Goal: Information Seeking & Learning: Learn about a topic

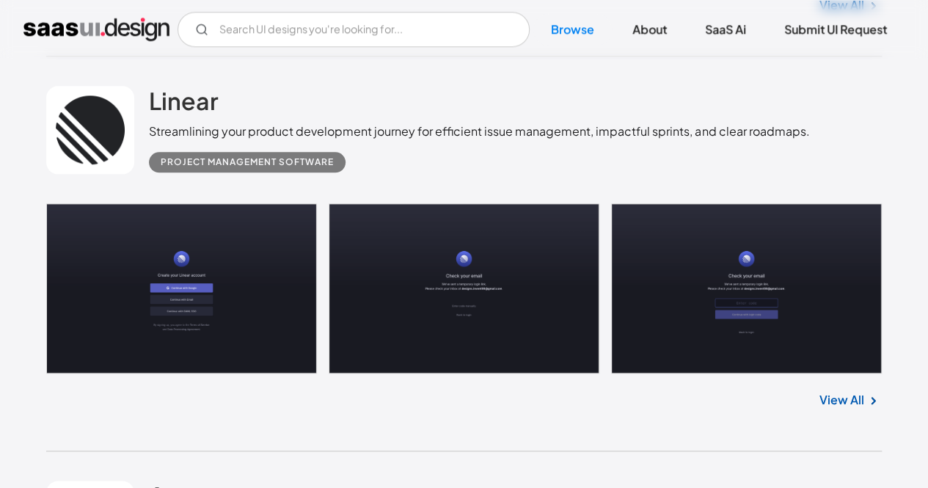
scroll to position [746, 0]
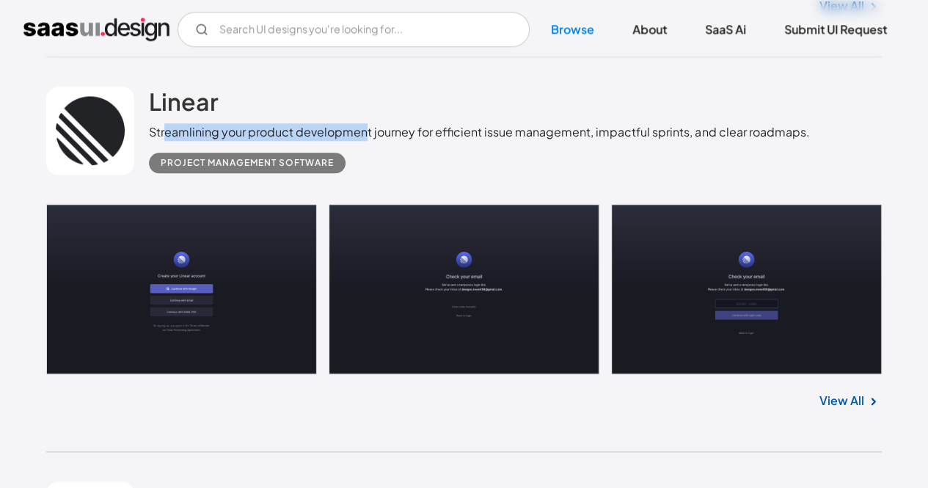
drag, startPoint x: 164, startPoint y: 134, endPoint x: 364, endPoint y: 124, distance: 199.9
click at [364, 124] on div "Streamlining your product development journey for efficient issue management, i…" at bounding box center [479, 132] width 661 height 18
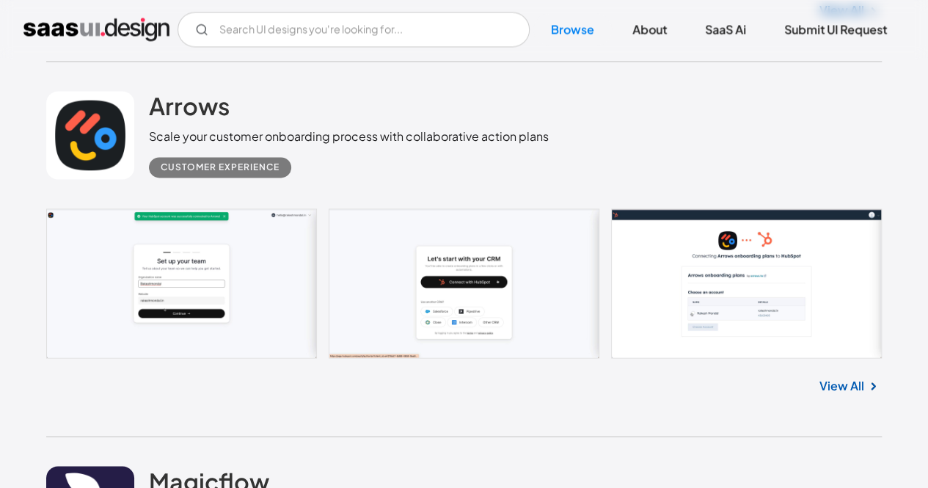
scroll to position [1134, 0]
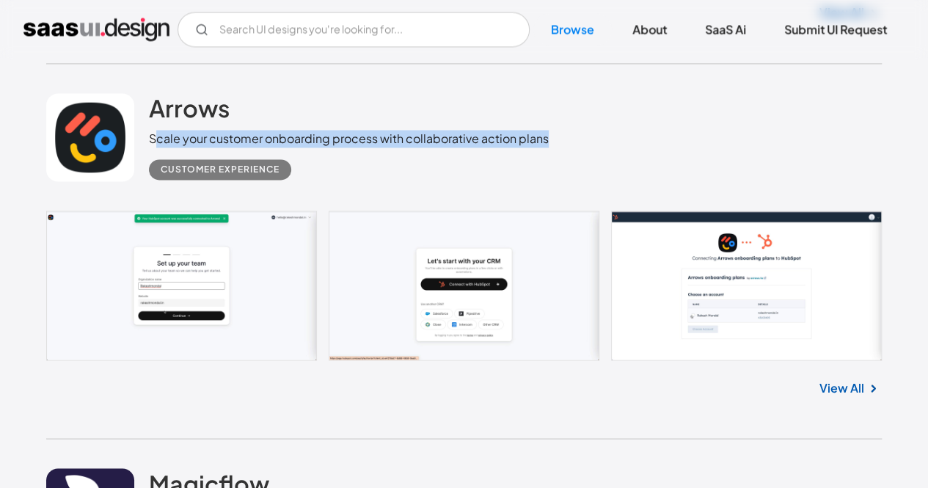
drag, startPoint x: 155, startPoint y: 142, endPoint x: 579, endPoint y: 141, distance: 424.2
click at [579, 141] on div "Arrows Scale your customer onboarding process with collaborative action plans C…" at bounding box center [464, 137] width 836 height 147
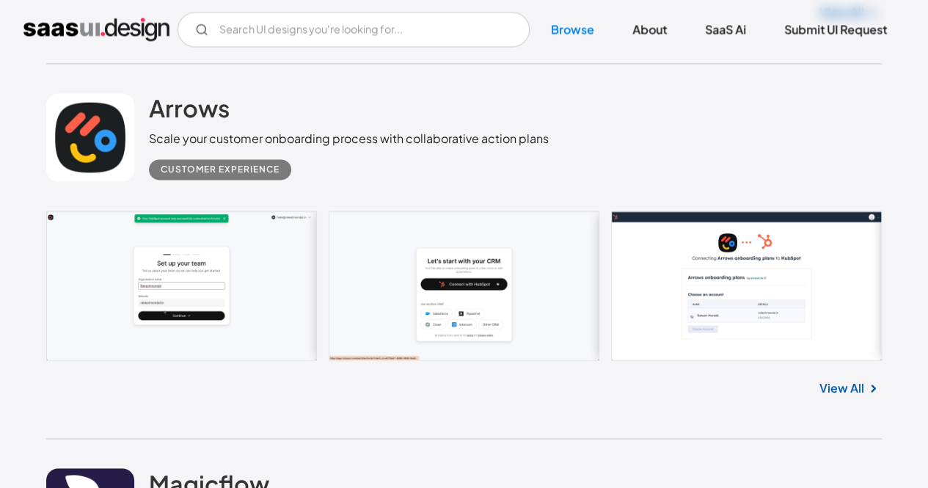
click at [578, 152] on div "Arrows Scale your customer onboarding process with collaborative action plans C…" at bounding box center [464, 137] width 836 height 147
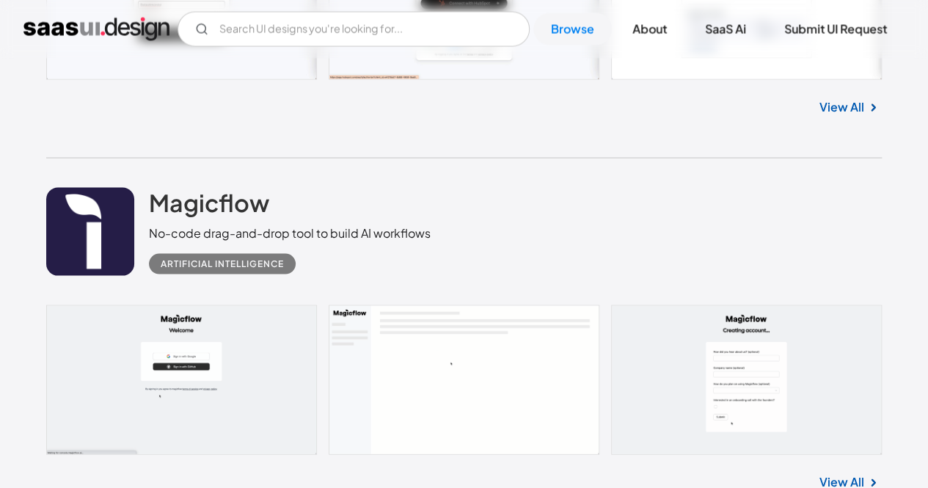
scroll to position [1415, 0]
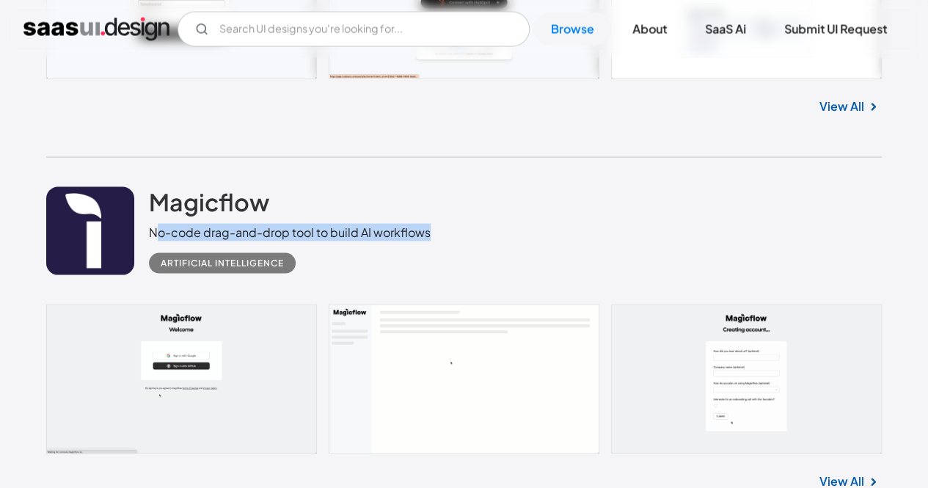
drag, startPoint x: 155, startPoint y: 234, endPoint x: 502, endPoint y: 225, distance: 347.2
click at [502, 225] on div "Magicflow No-code drag-and-drop tool to build AI workflows Artificial Intellige…" at bounding box center [464, 231] width 836 height 147
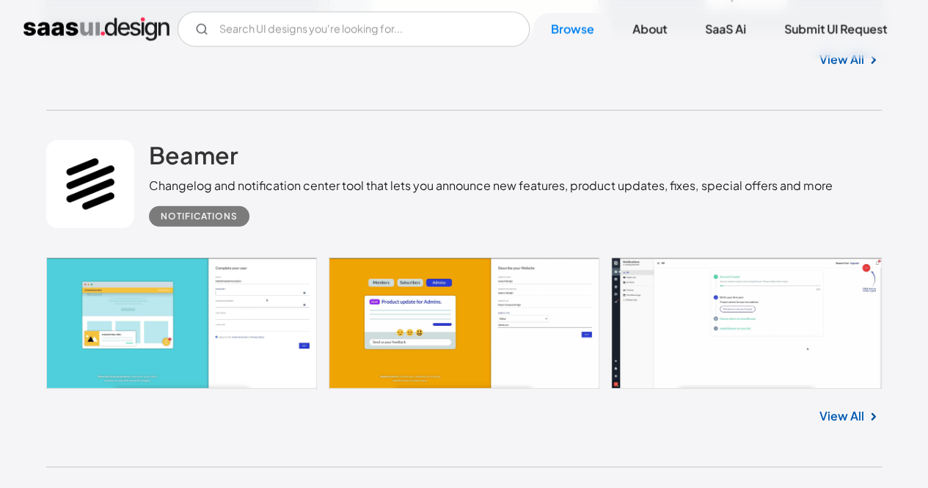
scroll to position [1838, 0]
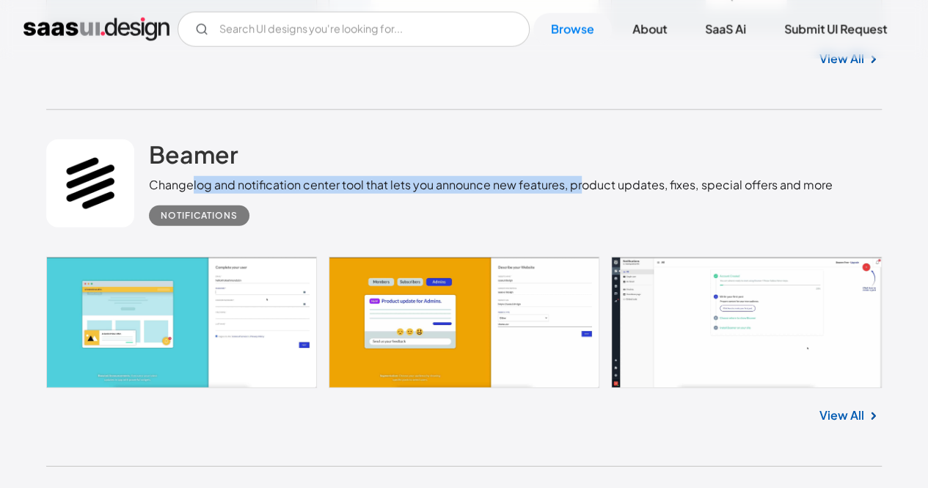
drag, startPoint x: 194, startPoint y: 181, endPoint x: 581, endPoint y: 181, distance: 386.8
click at [581, 181] on div "Changelog and notification center tool that lets you announce new features, pro…" at bounding box center [490, 185] width 683 height 18
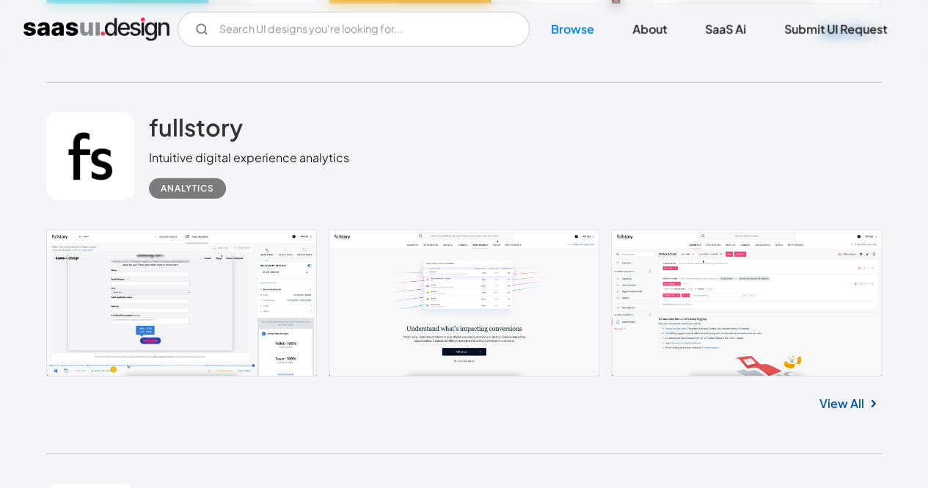
scroll to position [2222, 0]
click at [346, 190] on div "fullstory Intuitive digital experience analytics Analytics" at bounding box center [464, 155] width 836 height 147
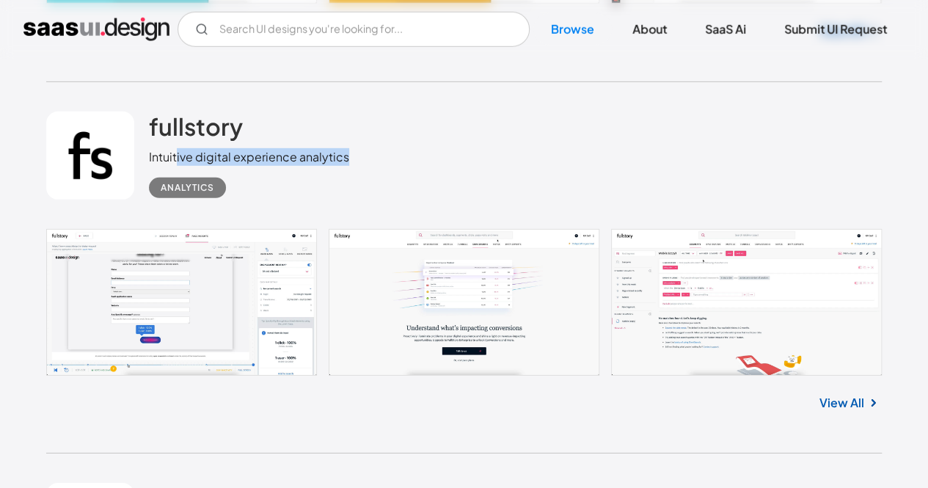
drag, startPoint x: 175, startPoint y: 164, endPoint x: 363, endPoint y: 156, distance: 188.0
click at [363, 156] on div "fullstory Intuitive digital experience analytics Analytics" at bounding box center [464, 155] width 836 height 147
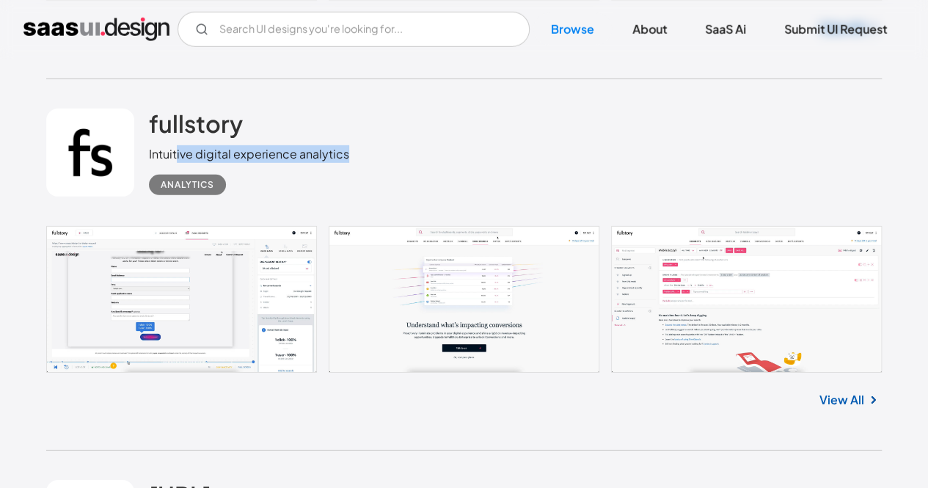
scroll to position [2224, 0]
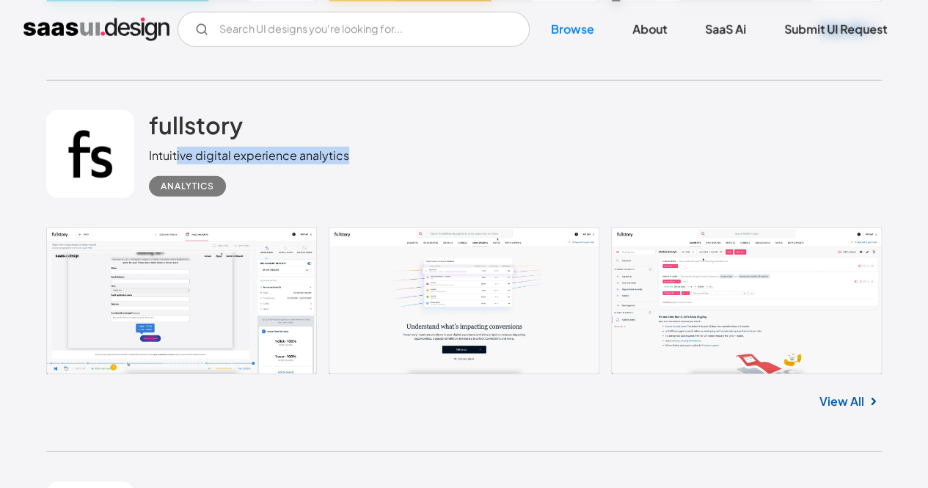
click at [827, 397] on link "View All" at bounding box center [842, 402] width 45 height 18
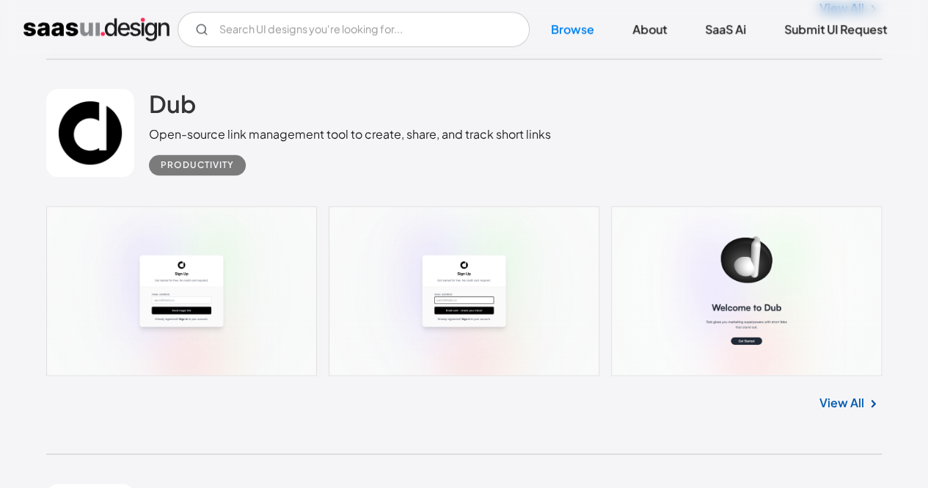
scroll to position [3402, 0]
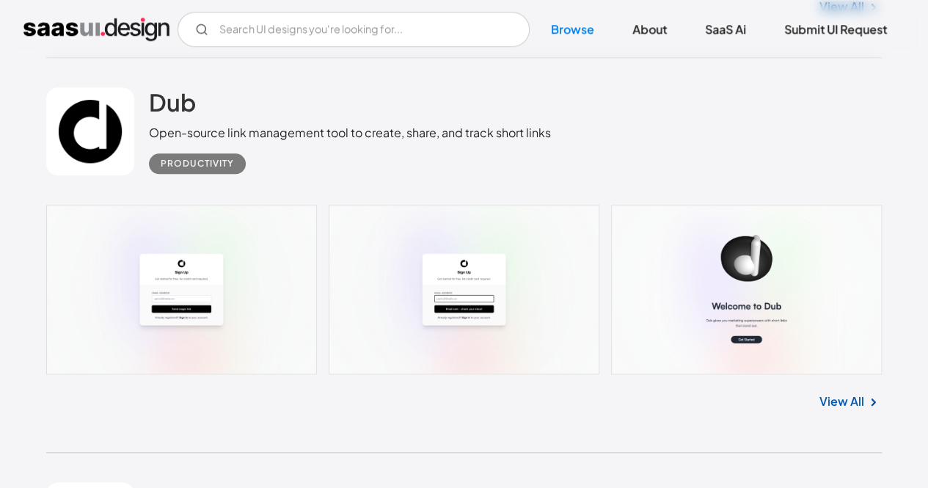
click at [840, 401] on link "View All" at bounding box center [842, 402] width 45 height 18
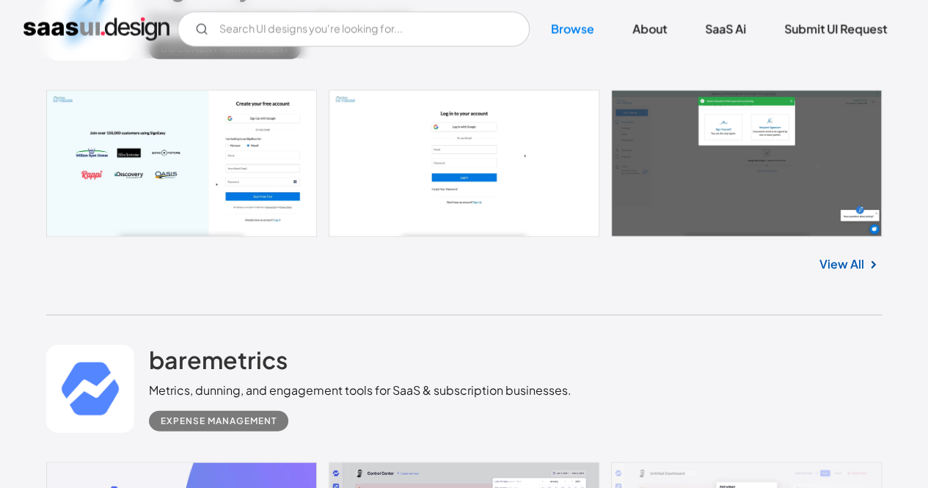
scroll to position [4291, 0]
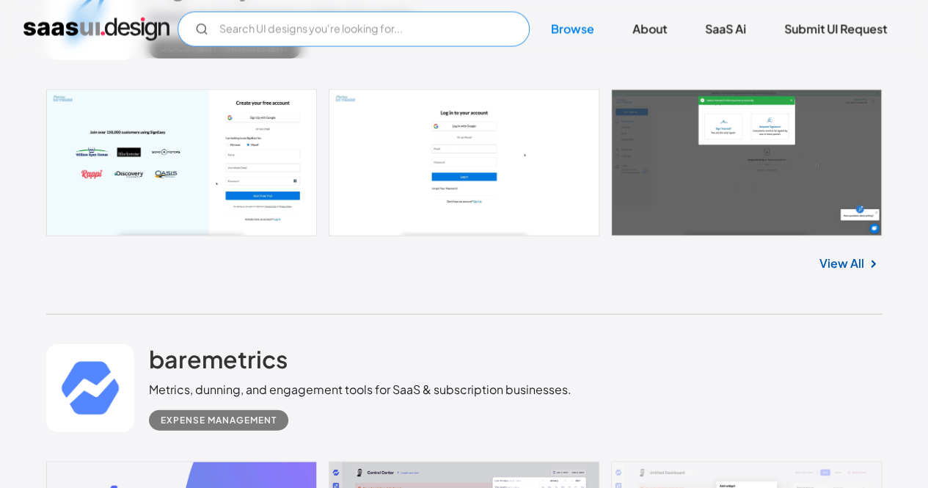
click at [348, 29] on input "Email Form" at bounding box center [354, 29] width 352 height 35
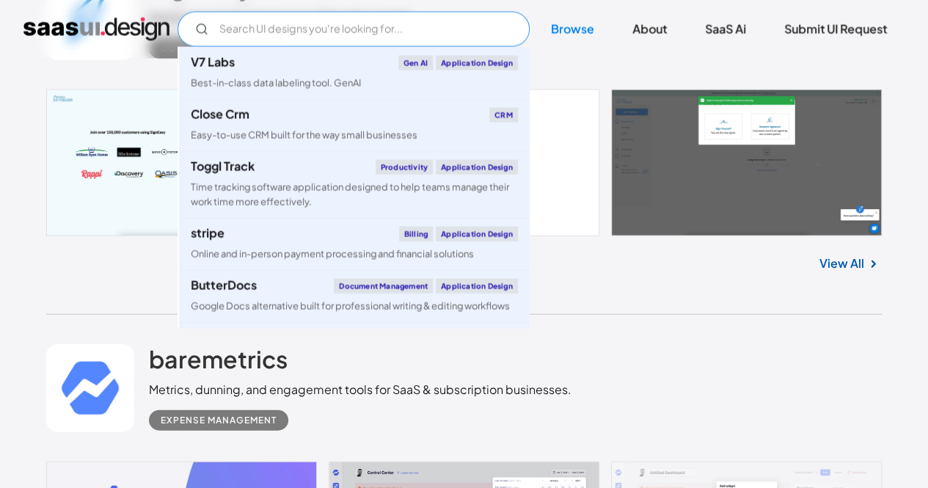
paste input "SaaS analytics platform"
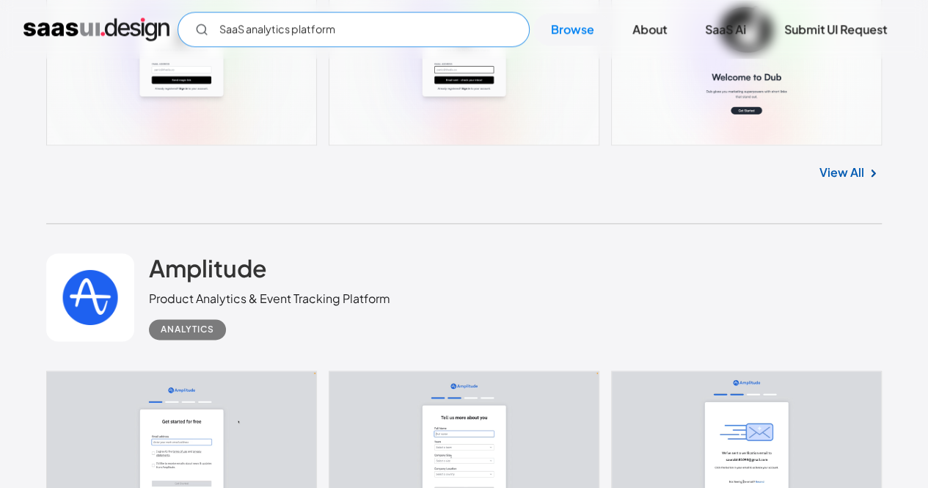
scroll to position [3264, 0]
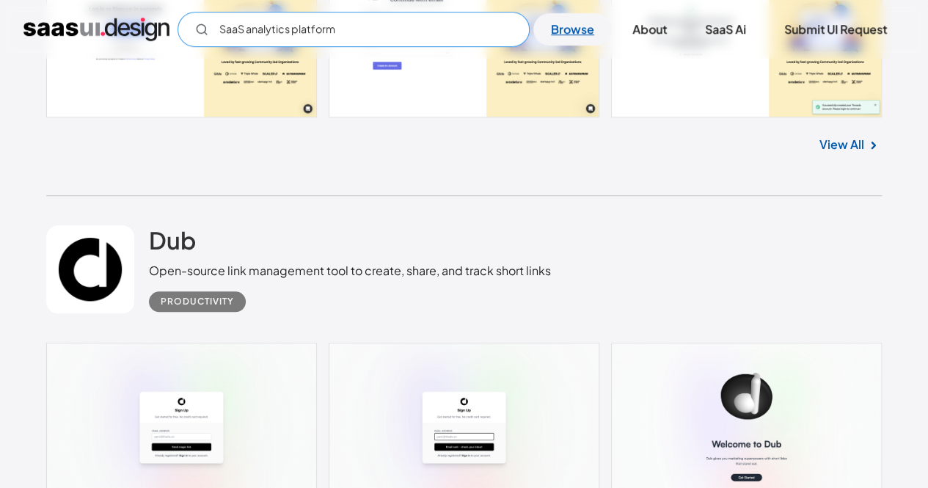
type input "SaaS analytics platform"
click at [580, 29] on link "Browse" at bounding box center [573, 29] width 79 height 32
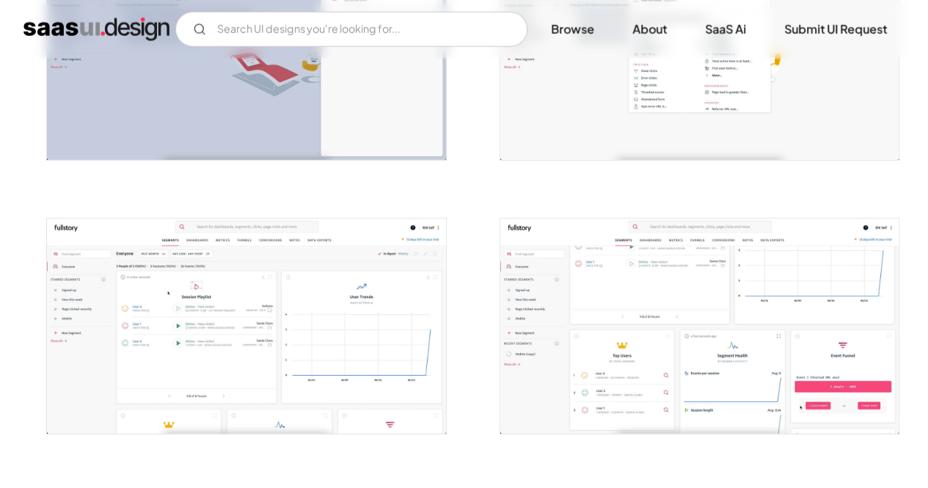
scroll to position [2043, 0]
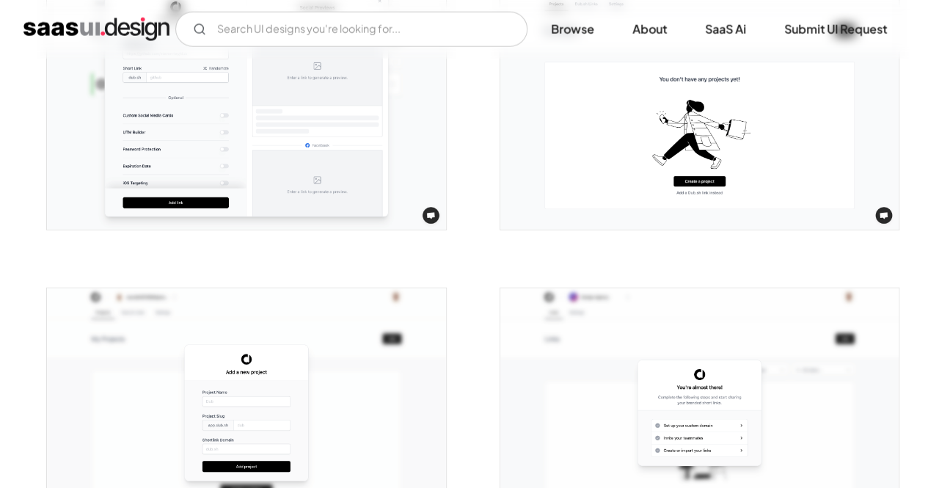
scroll to position [1925, 0]
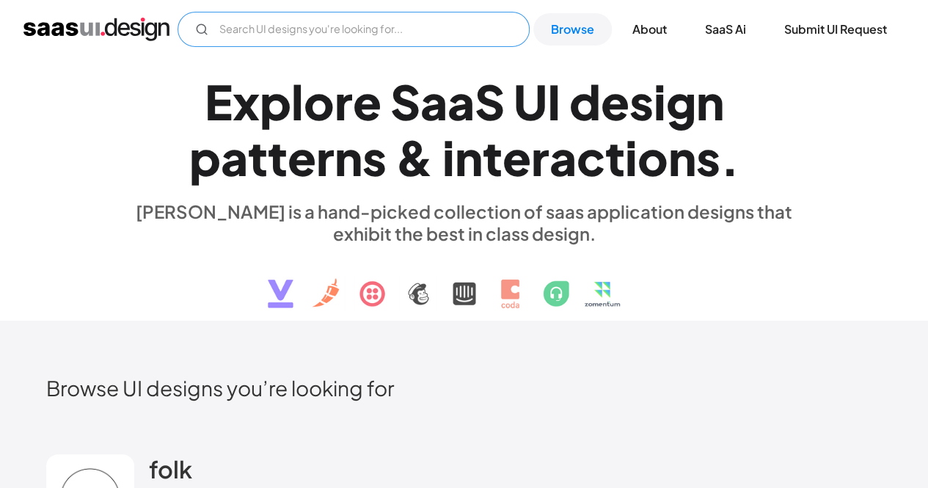
click at [226, 33] on input "Email Form" at bounding box center [354, 29] width 352 height 35
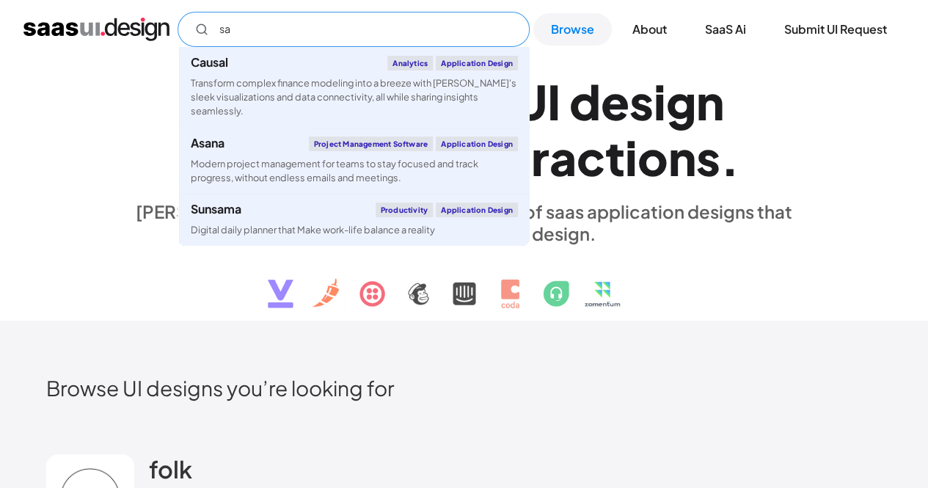
type input "s"
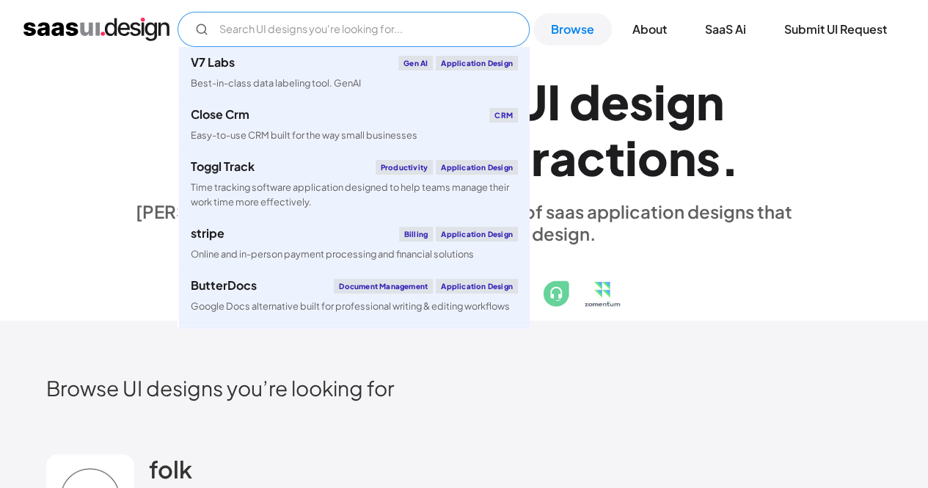
paste input "SaaS analytics platform"
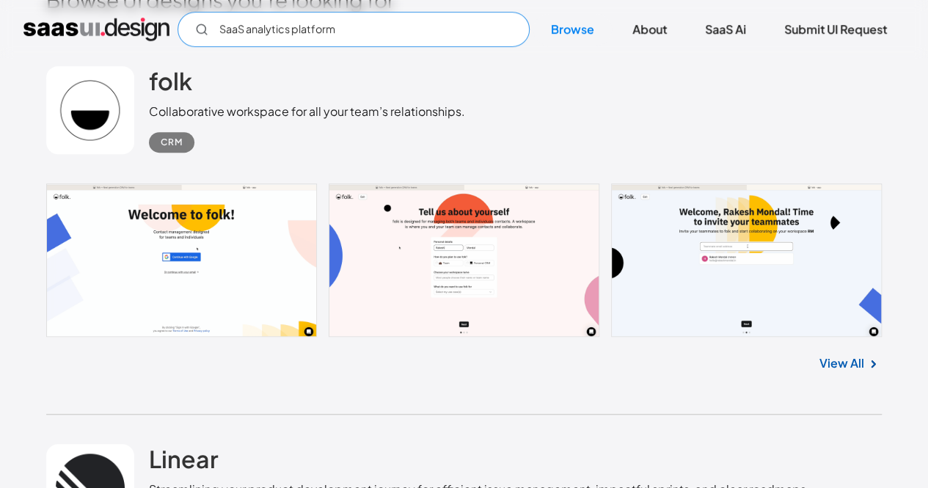
scroll to position [389, 0]
type input "SaaS analytics platform"
click at [812, 368] on div "View All" at bounding box center [464, 360] width 836 height 48
click at [840, 354] on link "View All" at bounding box center [842, 363] width 45 height 18
